Goal: Obtain resource: Download file/media

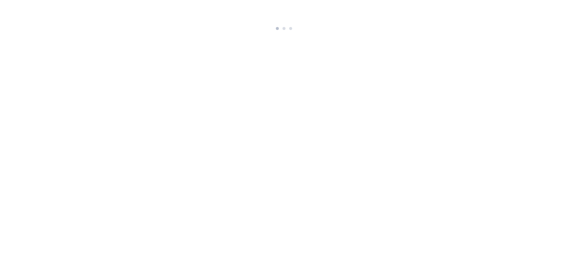
click at [403, 33] on html at bounding box center [284, 16] width 568 height 33
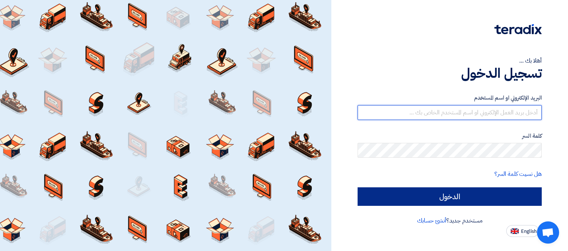
type input "[EMAIL_ADDRESS][DOMAIN_NAME]"
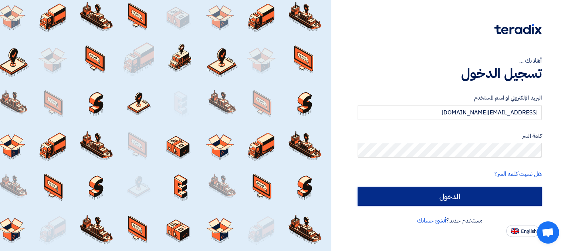
click at [473, 187] on input "الدخول" at bounding box center [450, 196] width 184 height 18
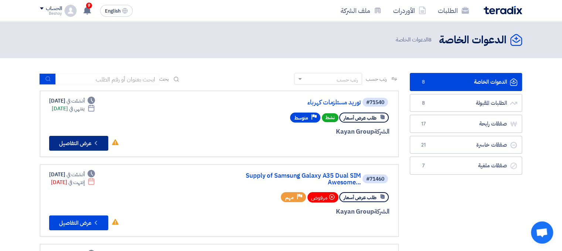
click at [71, 142] on button "Check details عرض التفاصيل" at bounding box center [78, 143] width 59 height 15
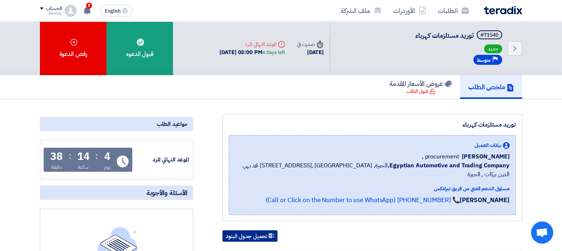
click at [265, 230] on button "تحميل جدول البنود" at bounding box center [250, 236] width 55 height 12
